Goal: Register for event/course

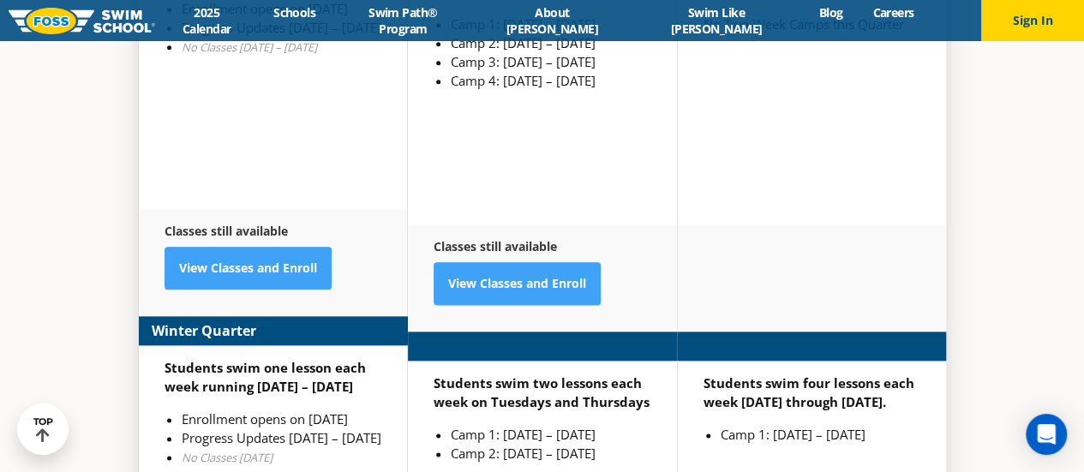
scroll to position [4664, 0]
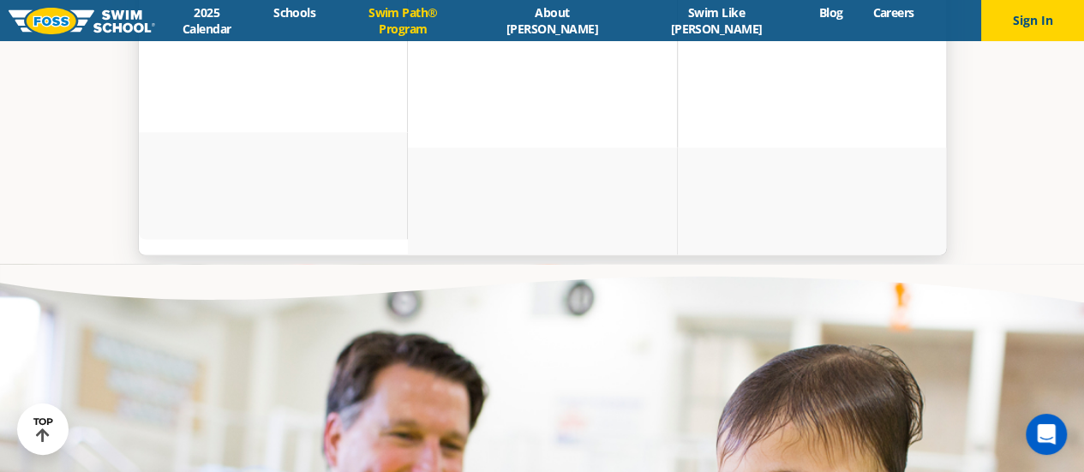
click at [462, 26] on link "Swim Path® Program" at bounding box center [403, 20] width 145 height 33
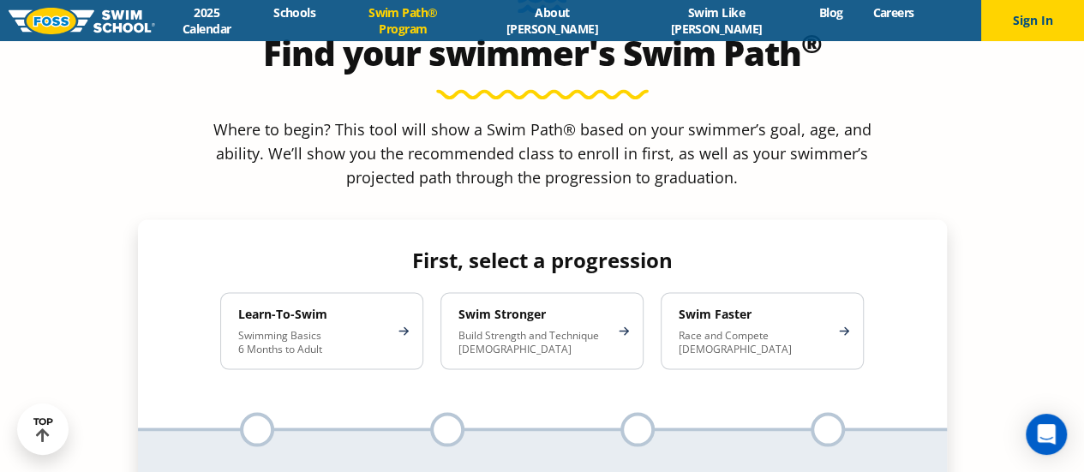
scroll to position [1539, 0]
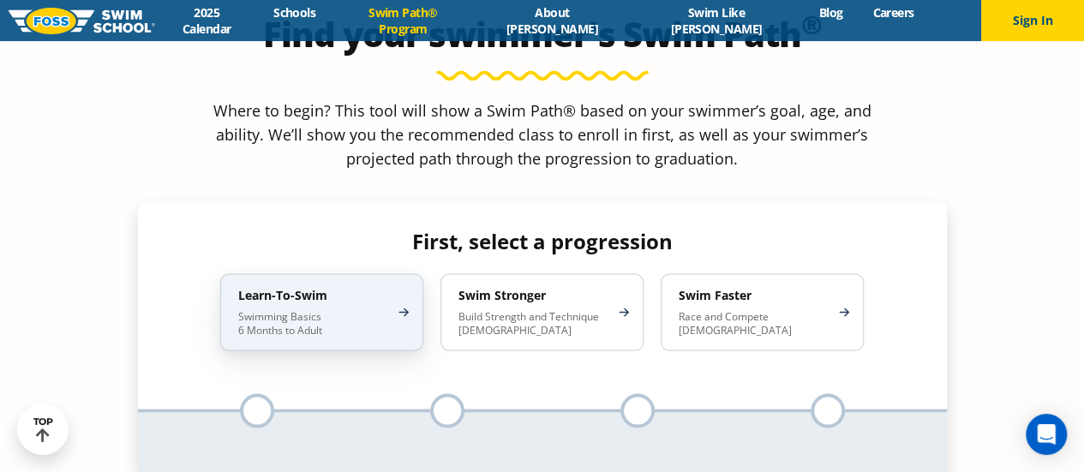
click at [365, 309] on p "Swimming Basics 6 Months to Adult" at bounding box center [313, 322] width 150 height 27
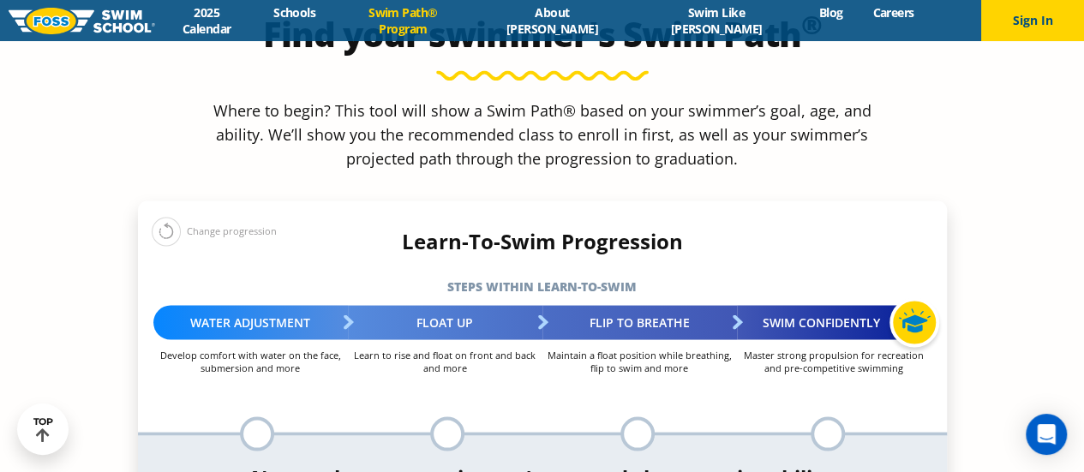
select select "6-months---1-year"
select select "6-months---1-year-comfortable-with-water-poured-over-their-head-but-not-eyes-or…"
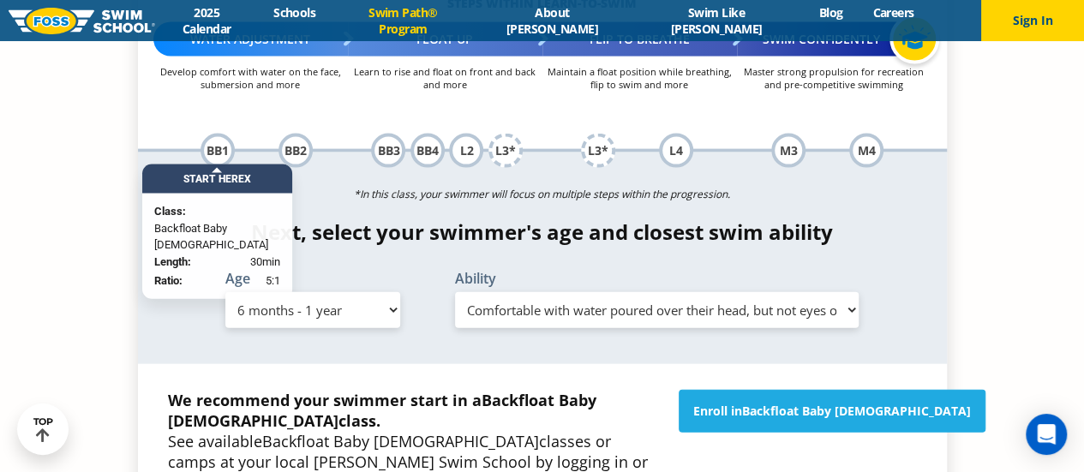
scroll to position [1823, 0]
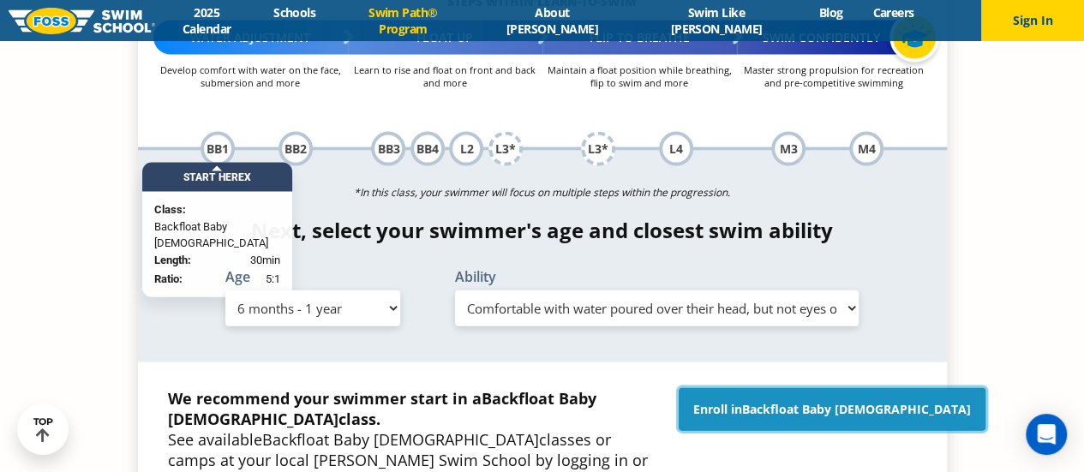
click at [816, 401] on span "Backfloat Baby 1" at bounding box center [856, 409] width 229 height 16
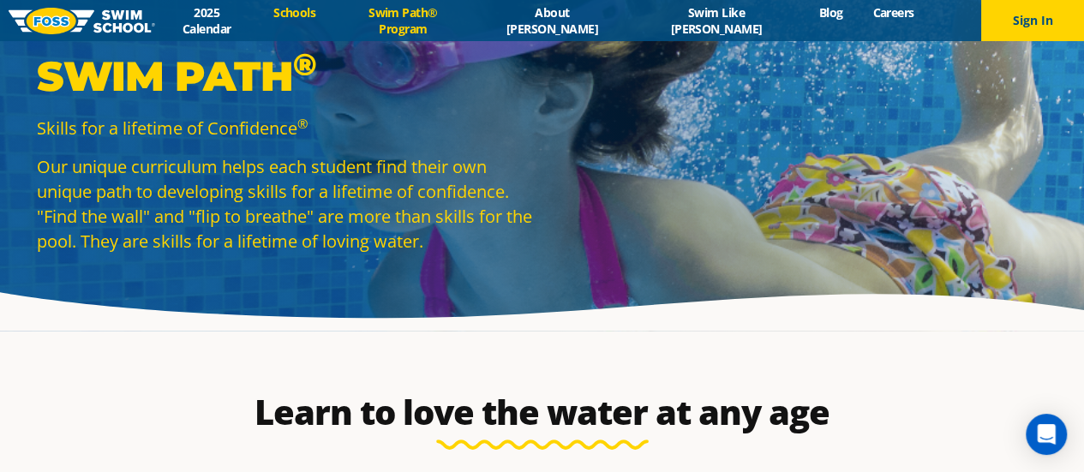
click at [331, 21] on link "Schools" at bounding box center [295, 12] width 72 height 16
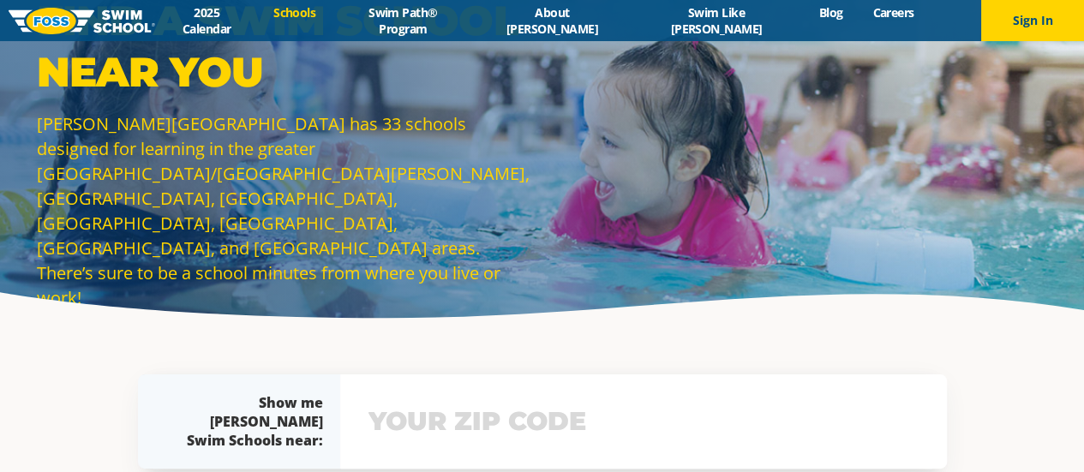
scroll to position [298, 0]
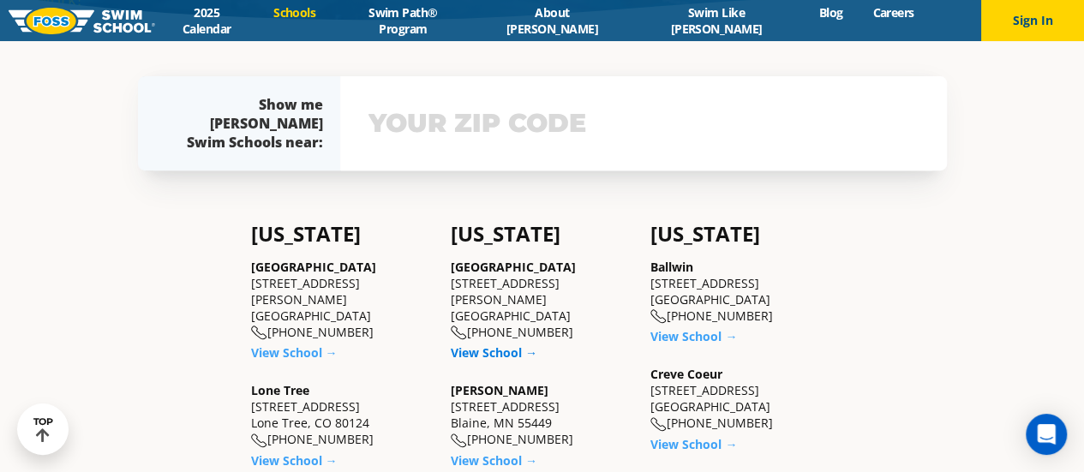
click at [506, 344] on link "View School →" at bounding box center [494, 352] width 87 height 16
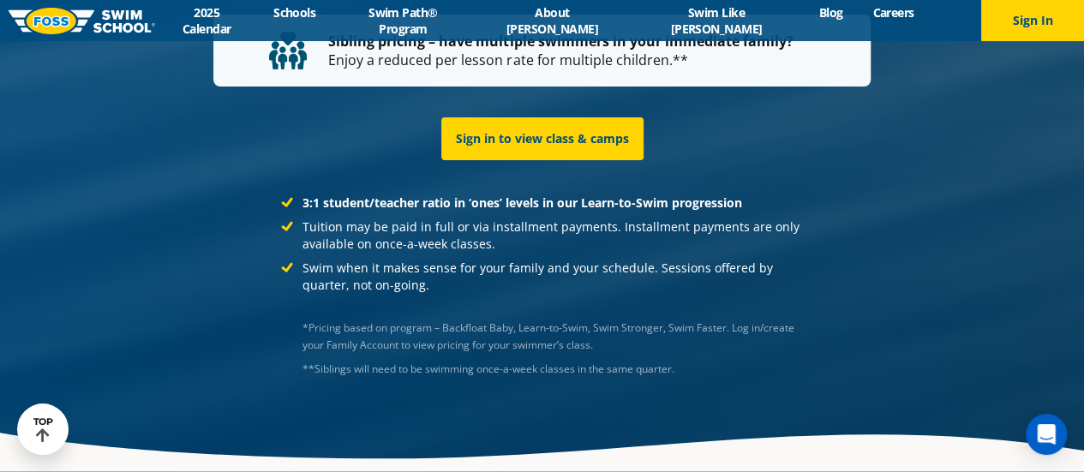
scroll to position [3468, 0]
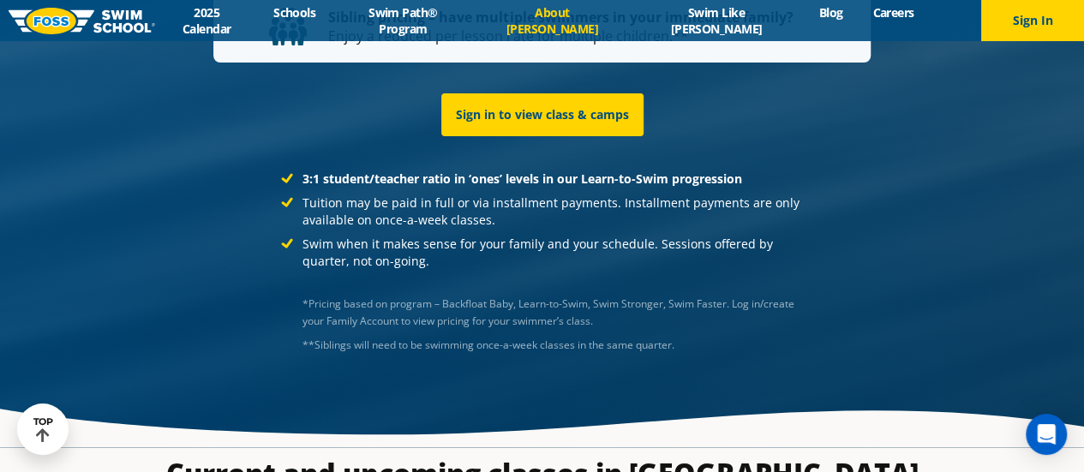
click at [577, 20] on link "About [PERSON_NAME]" at bounding box center [552, 20] width 153 height 33
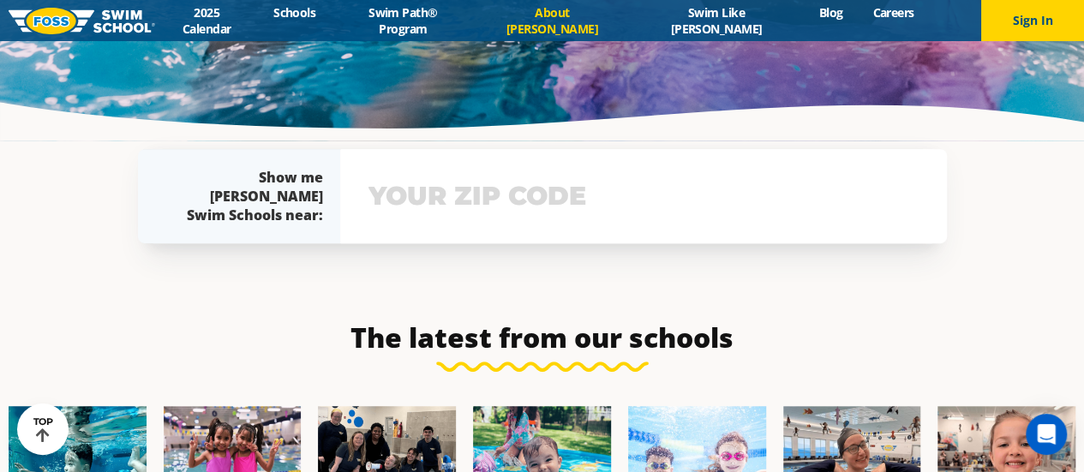
scroll to position [3605, 0]
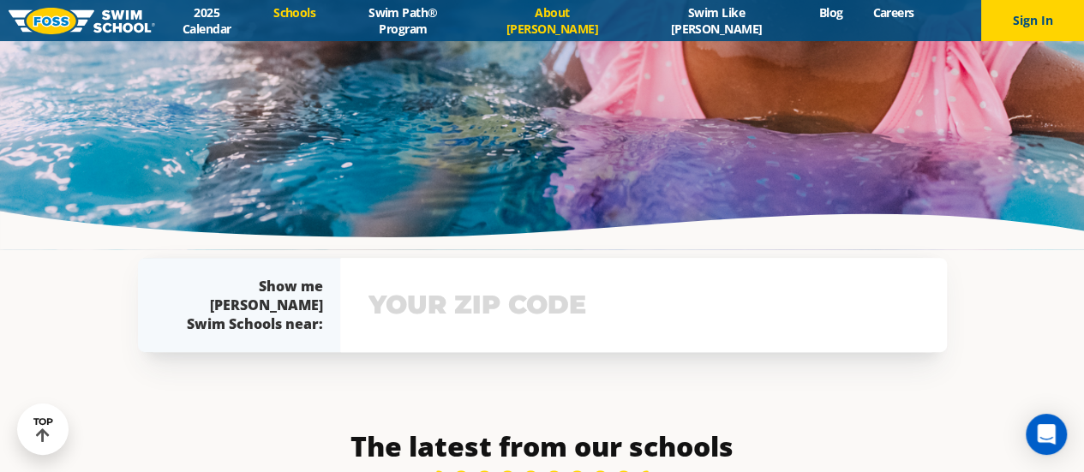
click at [331, 21] on link "Schools" at bounding box center [295, 12] width 72 height 16
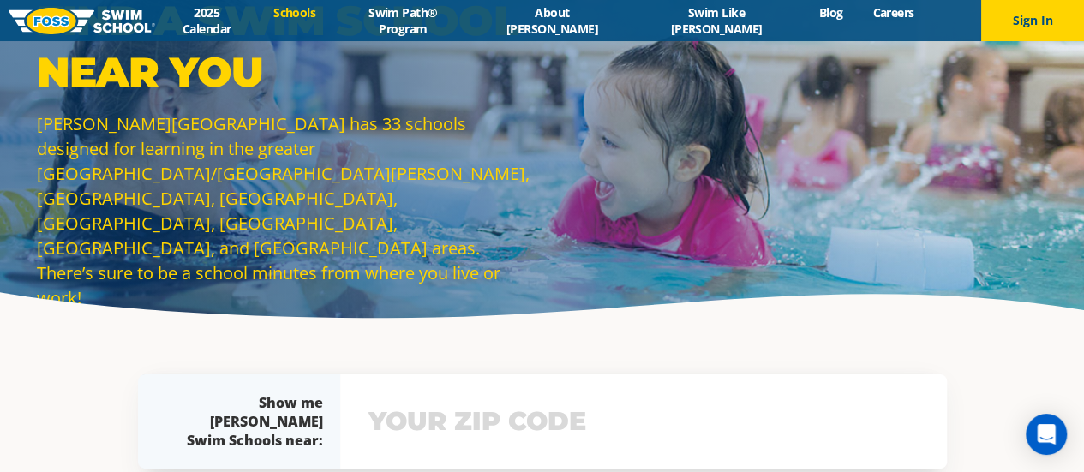
click at [452, 9] on div "Menu 2025 Calendar Schools Swim Path® Program About [PERSON_NAME] Swim Like [PE…" at bounding box center [542, 20] width 1084 height 41
click at [457, 21] on link "Swim Path® Program" at bounding box center [403, 20] width 145 height 33
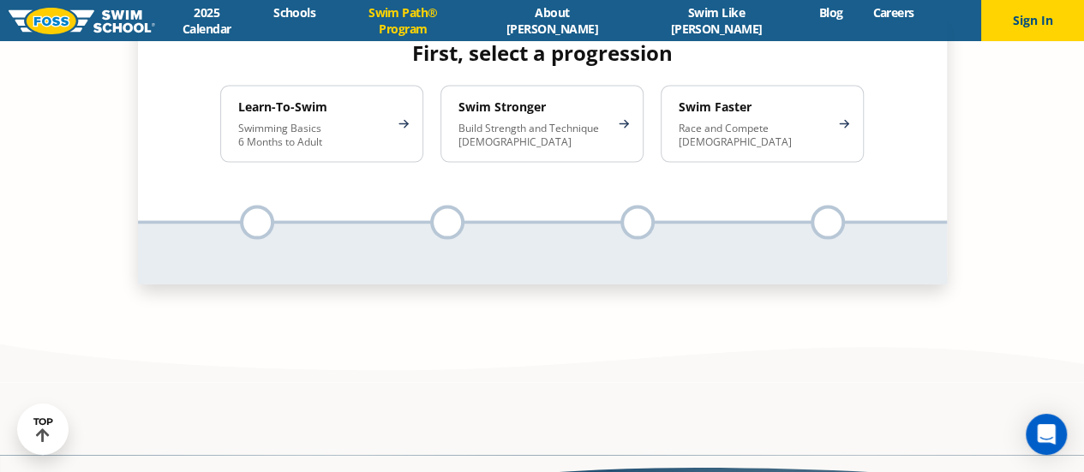
scroll to position [1315, 0]
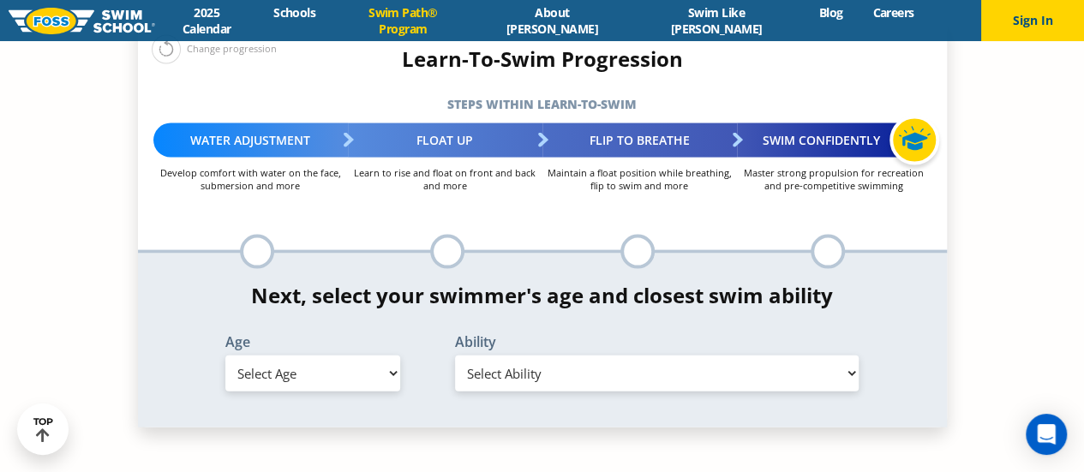
scroll to position [1721, 0]
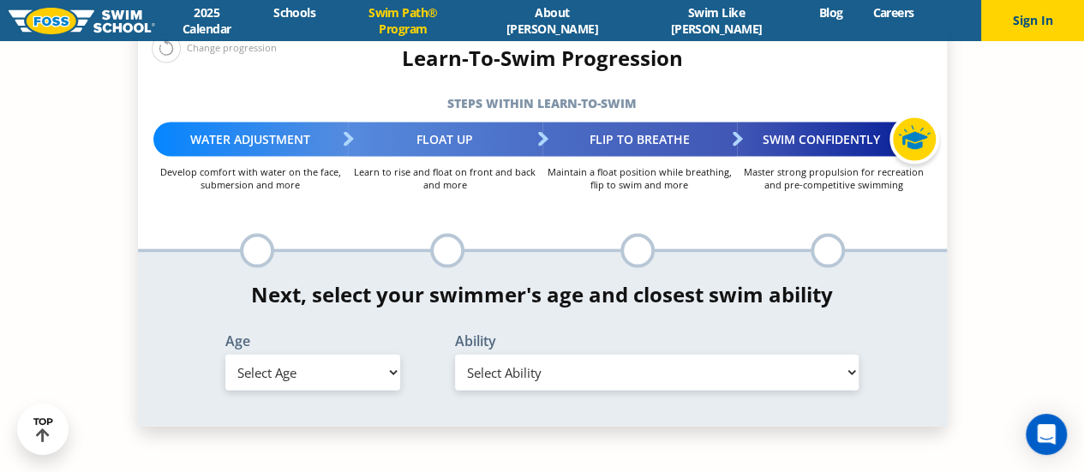
click at [370, 355] on select "Select Age 6 months - 1 year 1 year 2 years 3 years 4 years 5 years 6 years 7 y…" at bounding box center [312, 373] width 175 height 36
select select "6-months---1-year"
click at [225, 355] on select "Select Age 6 months - 1 year 1 year 2 years 3 years 4 years 5 years 6 years 7 y…" at bounding box center [312, 373] width 175 height 36
click at [517, 355] on select "Select Ability First in-water experience Comfortable with water poured over the…" at bounding box center [657, 373] width 404 height 36
select select "6-months---1-year-comfortable-with-water-poured-over-their-head-but-not-eyes-or…"
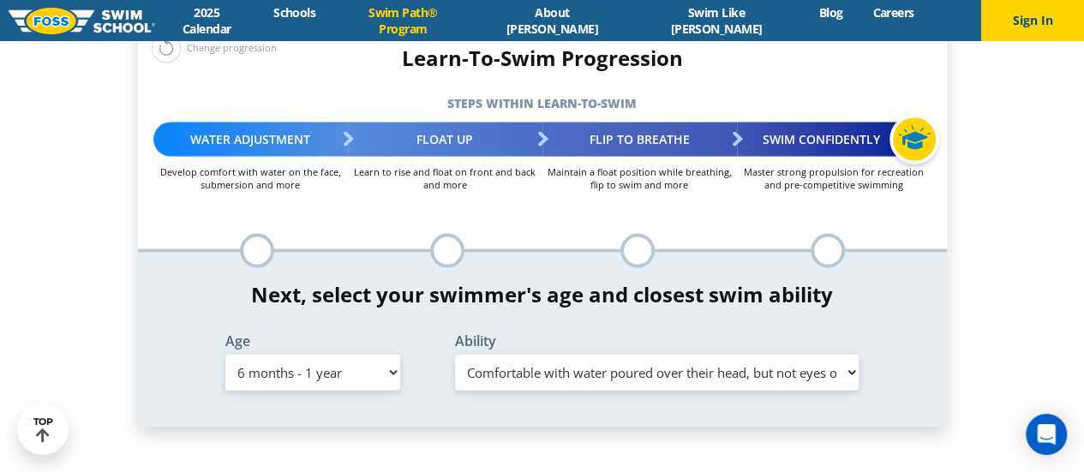
click at [455, 355] on select "Select Ability First in-water experience Comfortable with water poured over the…" at bounding box center [657, 373] width 404 height 36
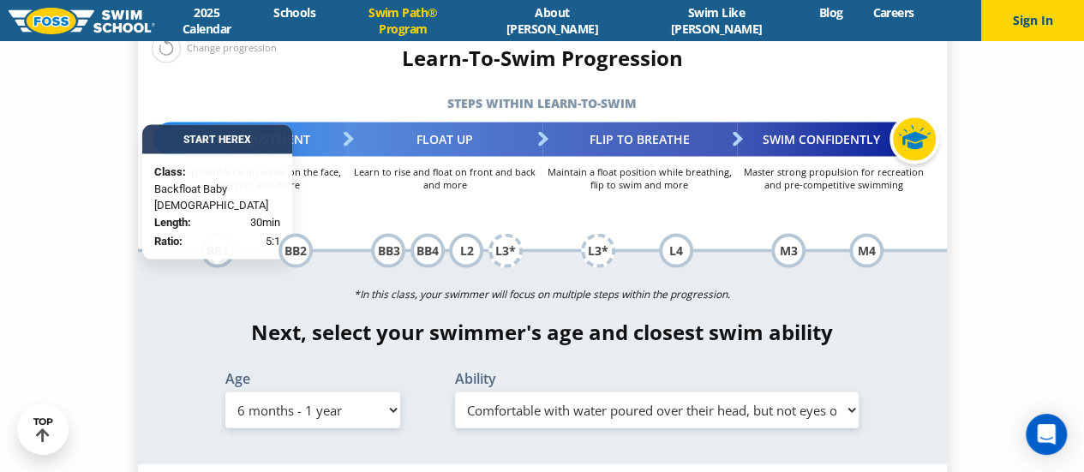
scroll to position [1652, 0]
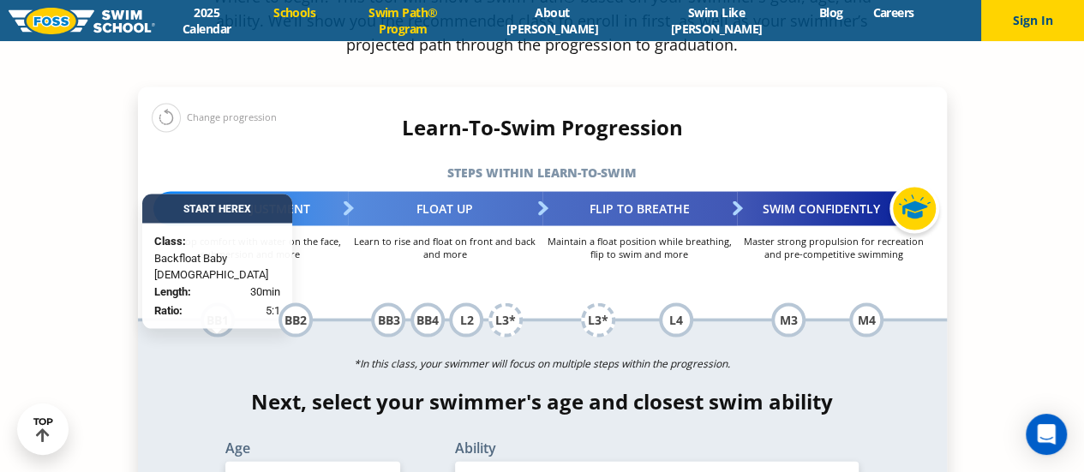
click at [331, 21] on link "Schools" at bounding box center [295, 12] width 72 height 16
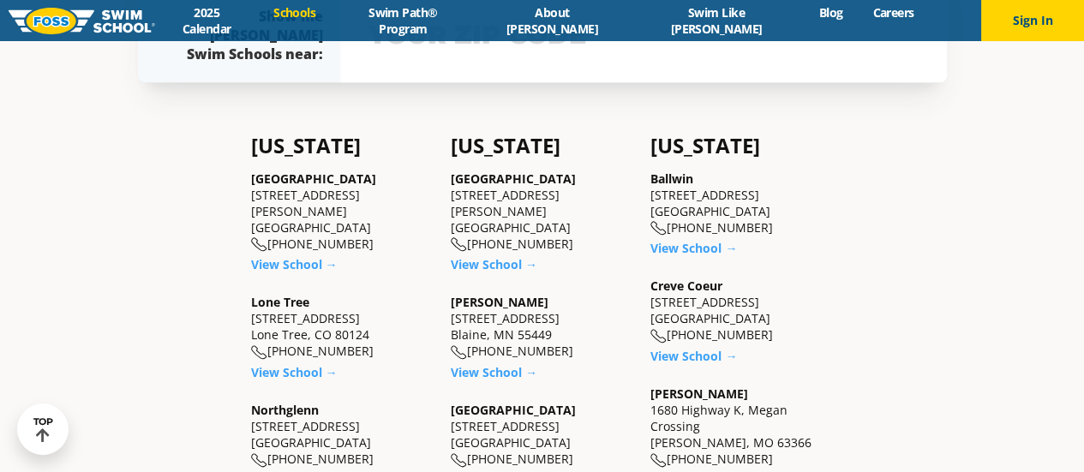
scroll to position [387, 0]
click at [485, 255] on link "View School →" at bounding box center [494, 263] width 87 height 16
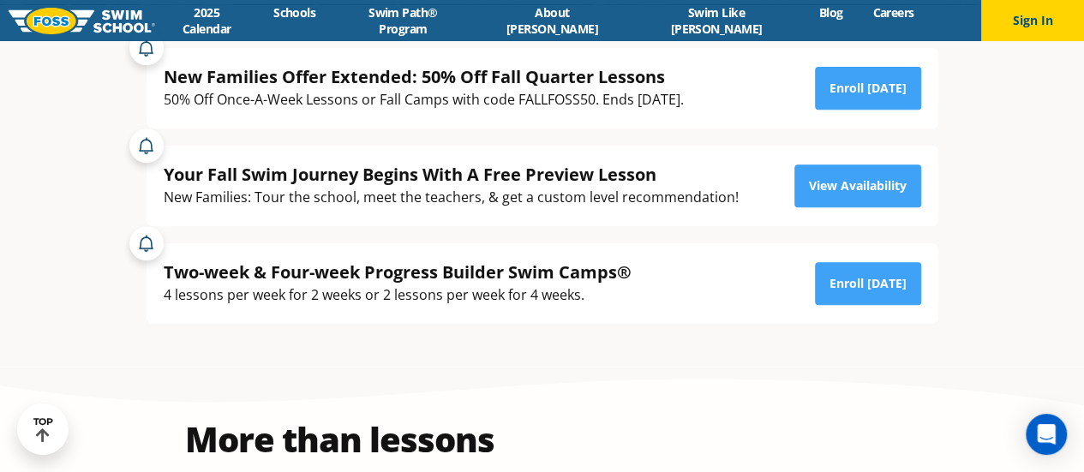
scroll to position [598, 0]
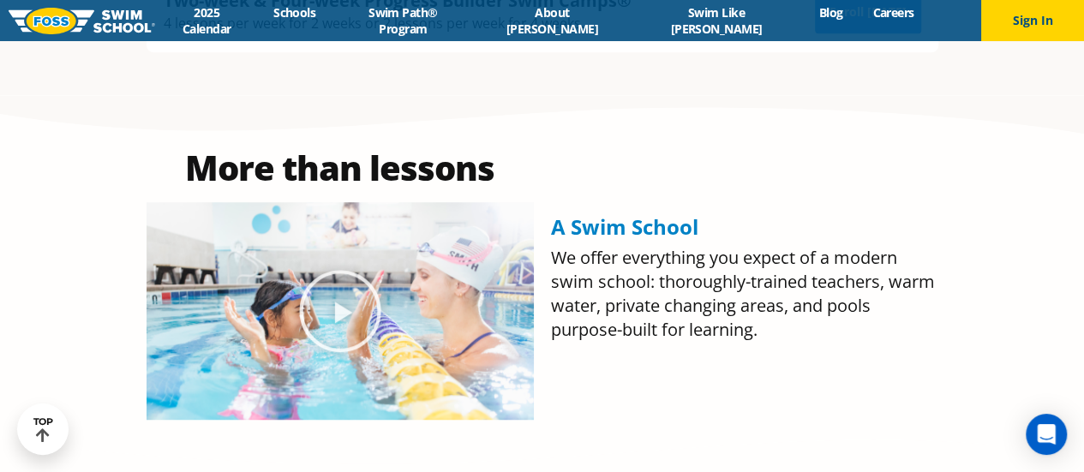
drag, startPoint x: 341, startPoint y: 313, endPoint x: 325, endPoint y: 314, distance: 16.4
click at [325, 314] on icon "Play Video about Olympian Regan Smith, FOSS" at bounding box center [340, 311] width 86 height 86
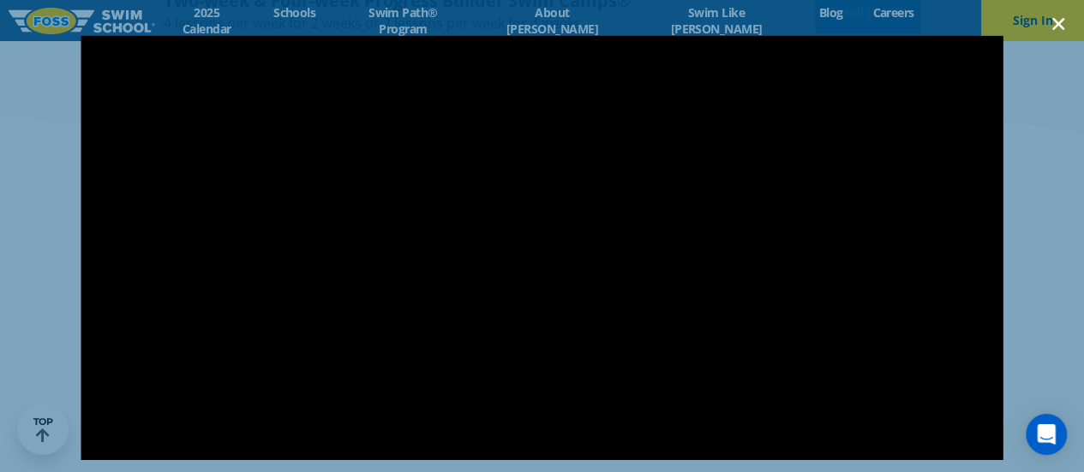
click at [1052, 21] on icon "Close (Esc)" at bounding box center [1058, 23] width 17 height 17
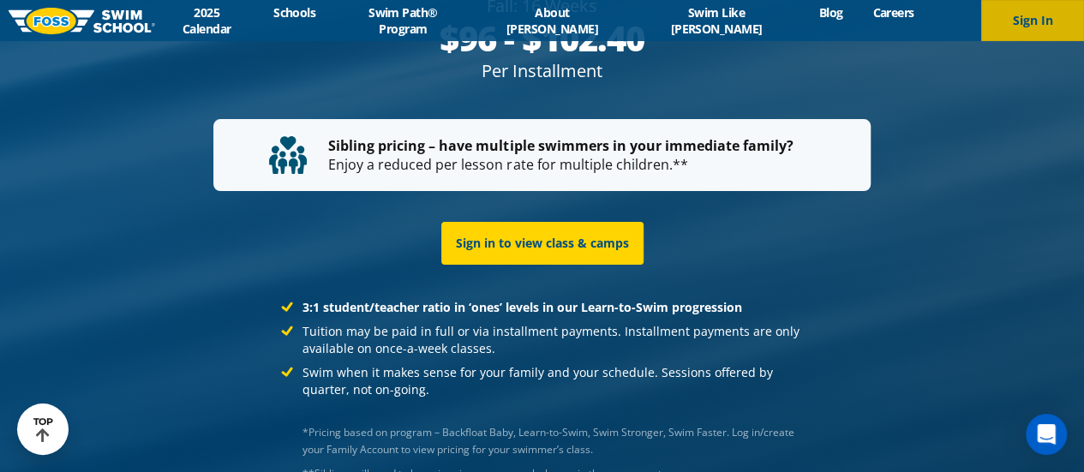
scroll to position [3411, 0]
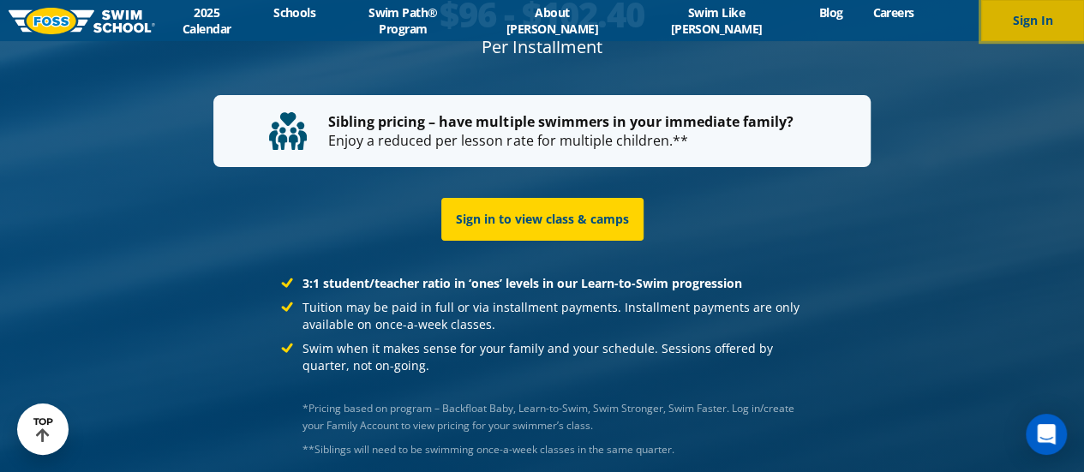
click at [1050, 28] on button "Sign In" at bounding box center [1032, 20] width 103 height 41
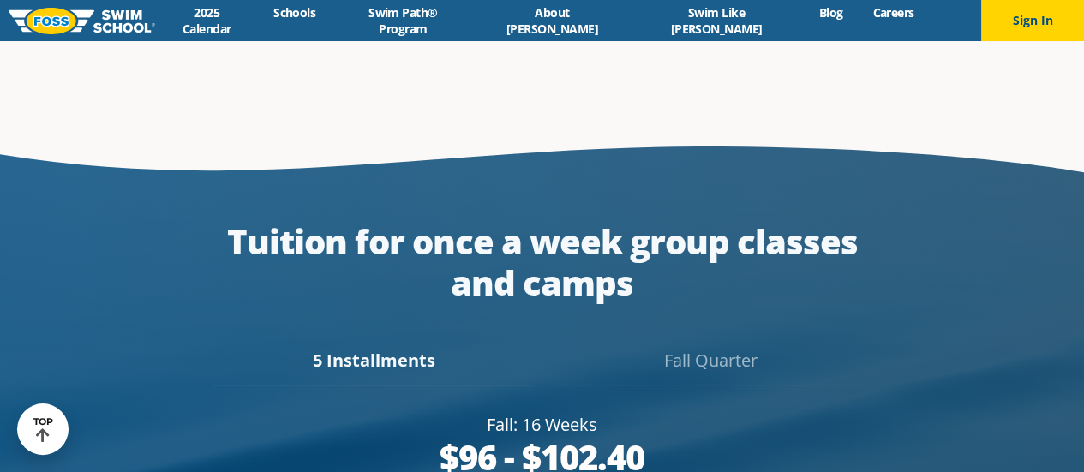
scroll to position [2967, 0]
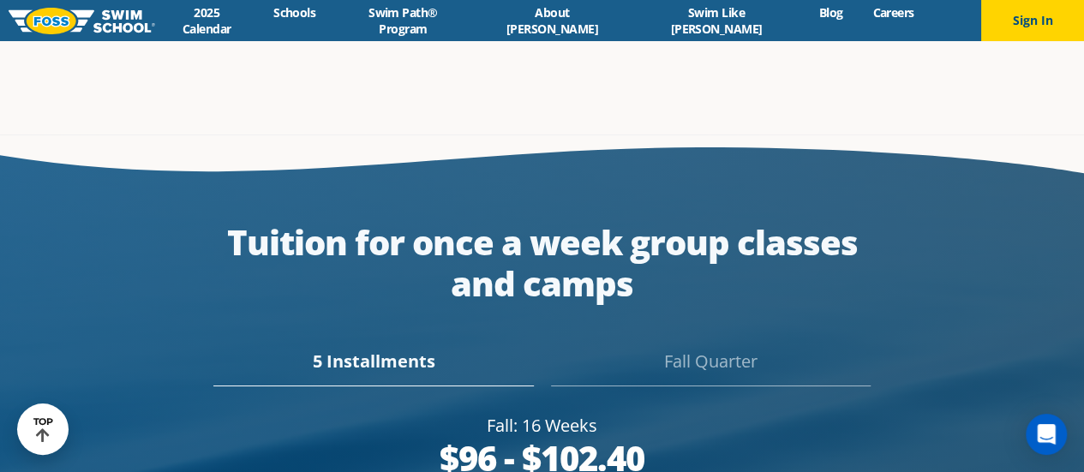
click at [702, 349] on div "Fall Quarter" at bounding box center [711, 368] width 320 height 38
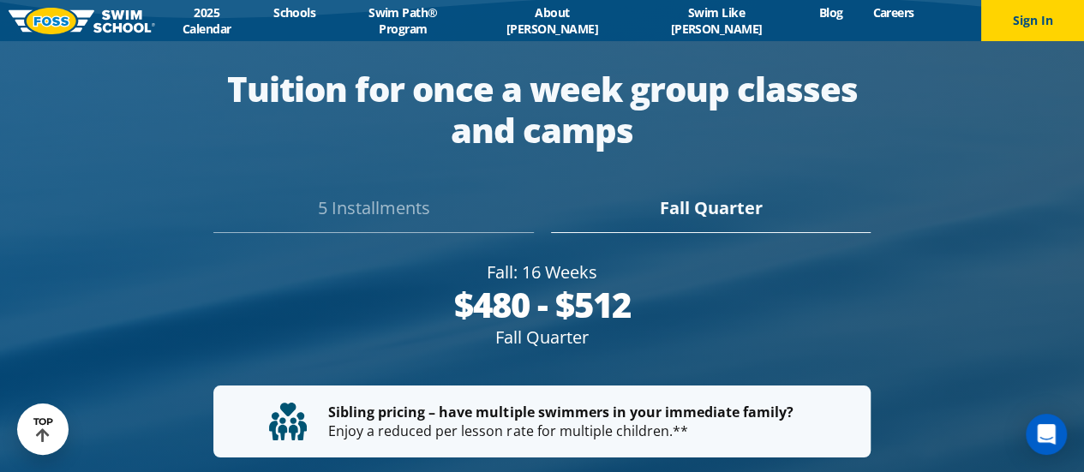
scroll to position [3067, 0]
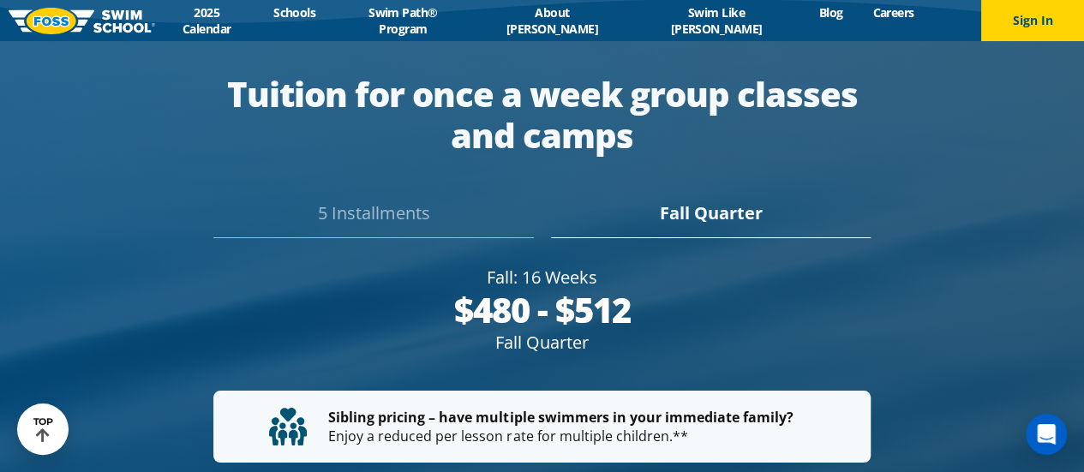
click at [434, 200] on div "5 Installments" at bounding box center [373, 219] width 320 height 38
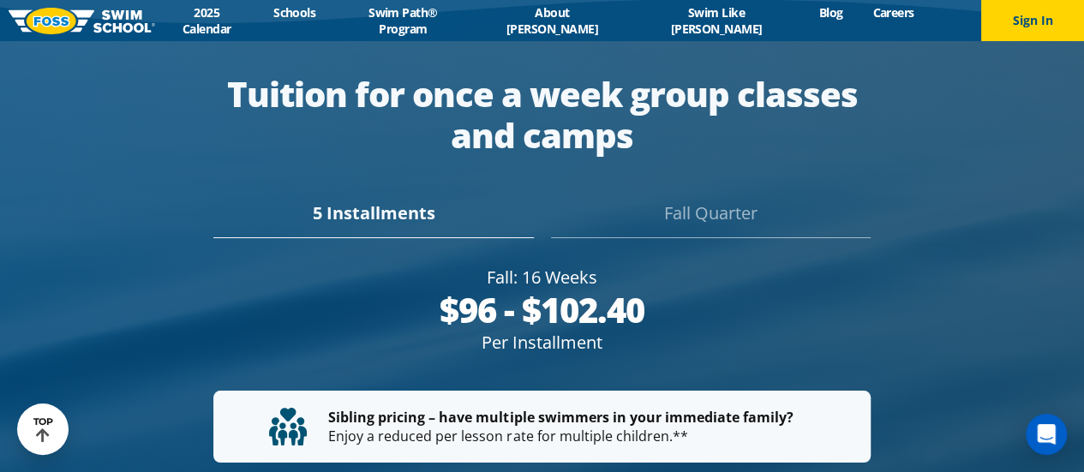
click at [741, 200] on div "Fall Quarter" at bounding box center [711, 219] width 320 height 38
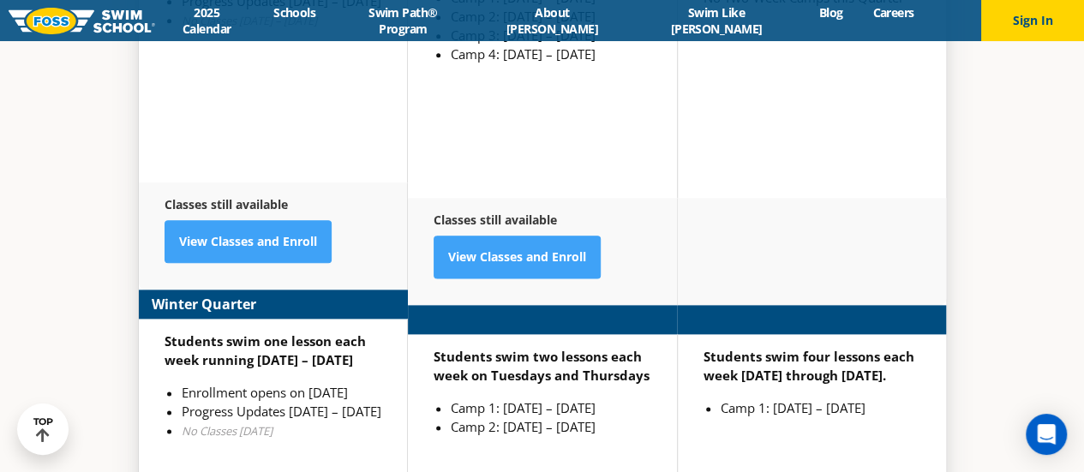
scroll to position [4180, 0]
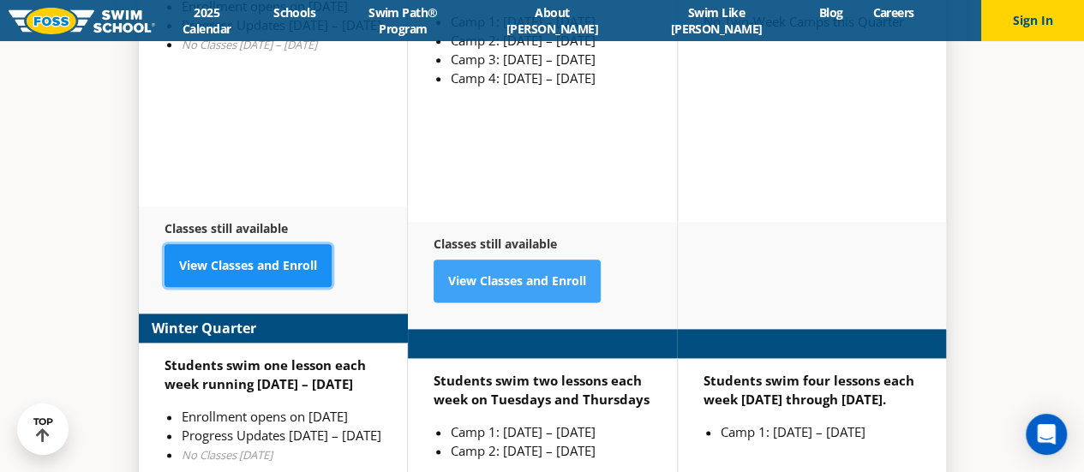
click at [253, 244] on link "View Classes and Enroll" at bounding box center [248, 265] width 167 height 43
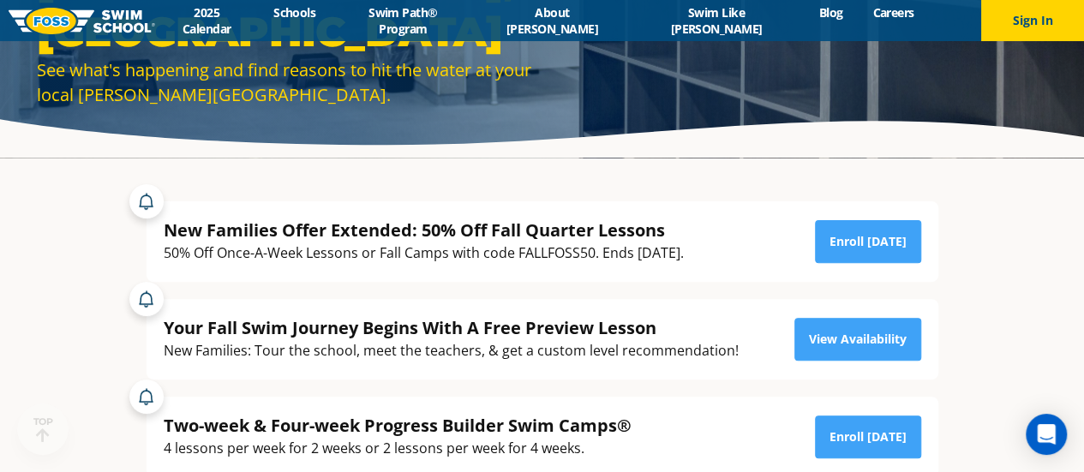
scroll to position [181, 0]
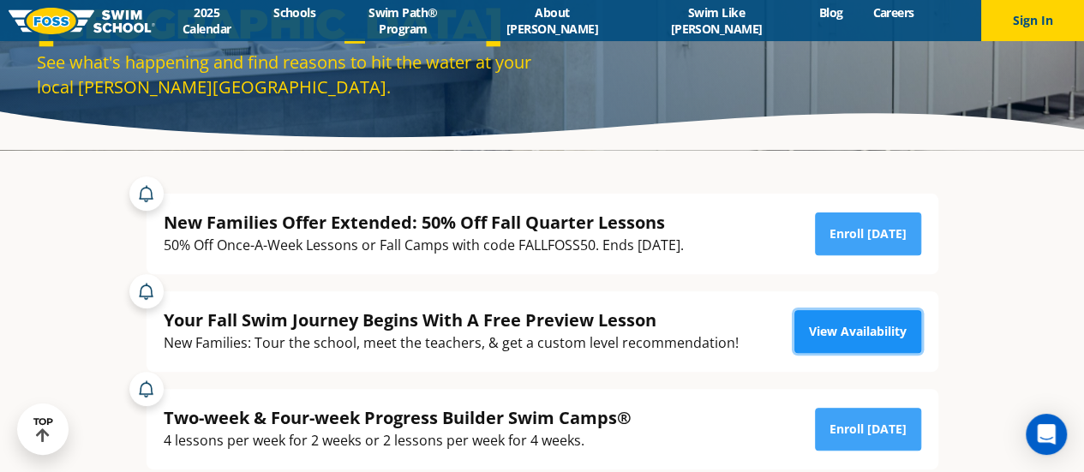
click at [833, 332] on link "View Availability" at bounding box center [857, 331] width 127 height 43
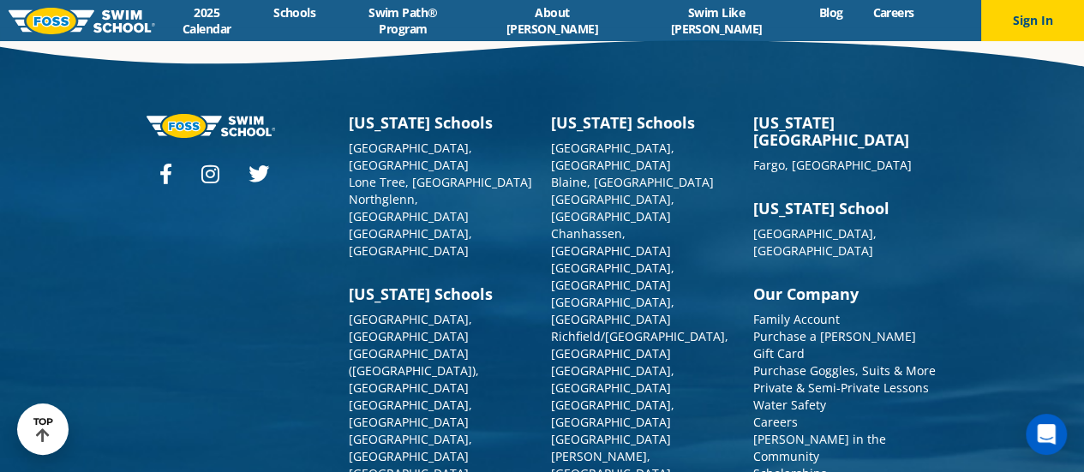
scroll to position [6219, 0]
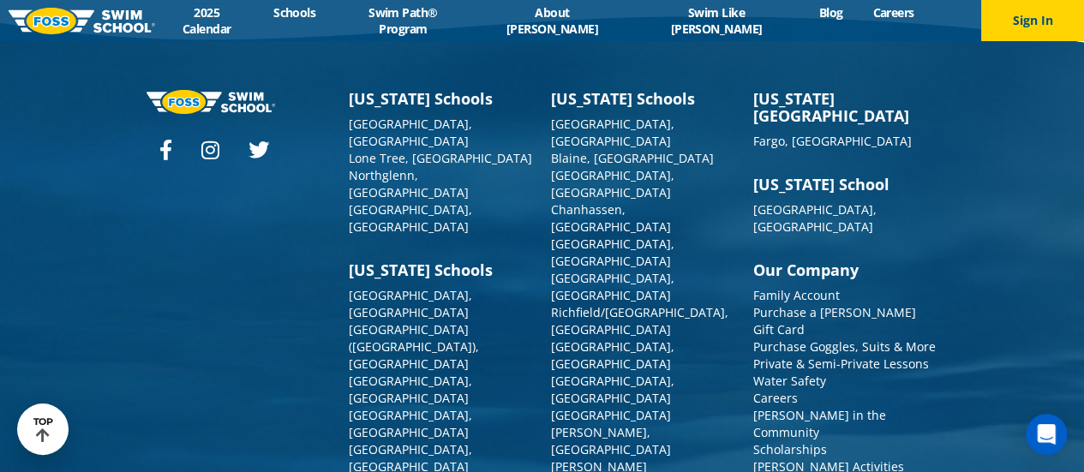
click at [101, 146] on div "[US_STATE][GEOGRAPHIC_DATA] [GEOGRAPHIC_DATA], [GEOGRAPHIC_DATA], [GEOGRAPHIC_D…" at bounding box center [542, 432] width 1011 height 685
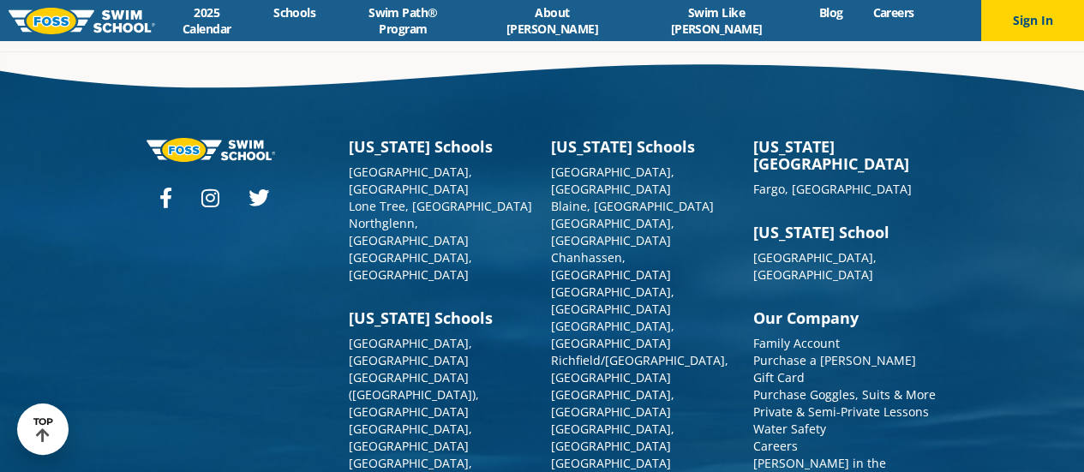
scroll to position [6217, 0]
